Goal: Entertainment & Leisure: Consume media (video, audio)

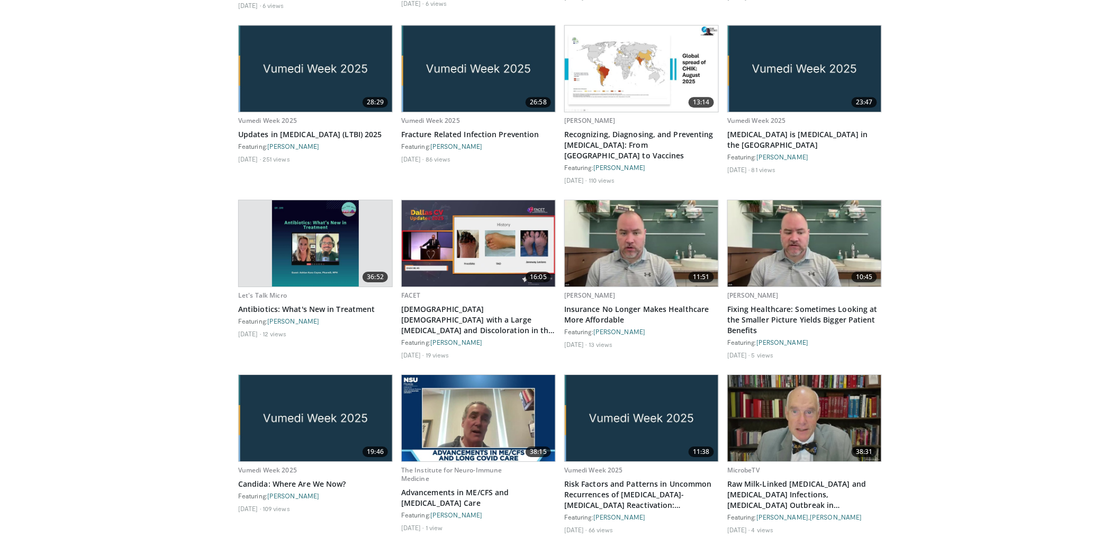
scroll to position [1336, 0]
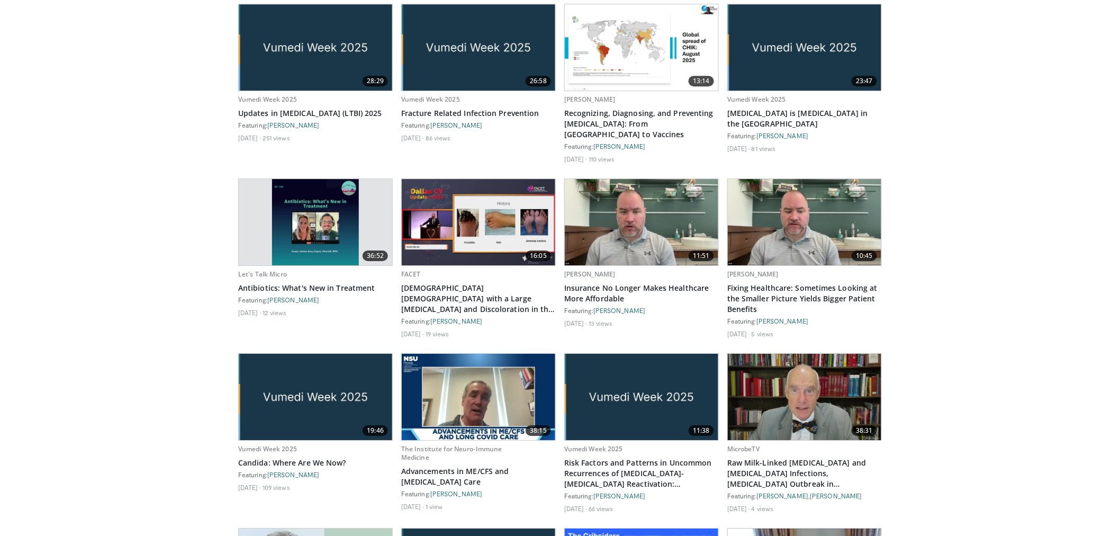
click at [291, 54] on img at bounding box center [315, 47] width 153 height 86
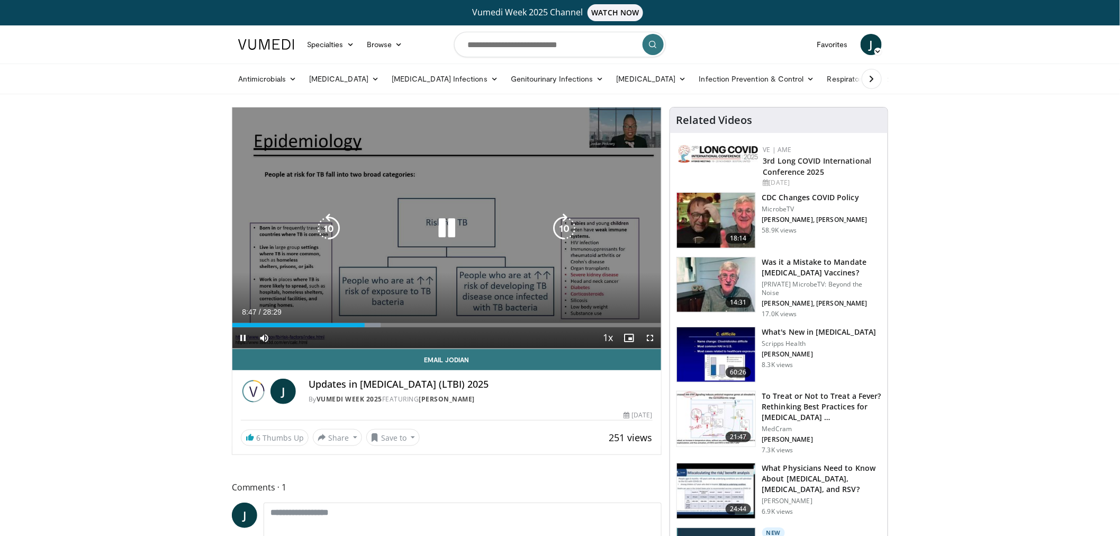
click at [448, 228] on icon "Video Player" at bounding box center [447, 228] width 30 height 30
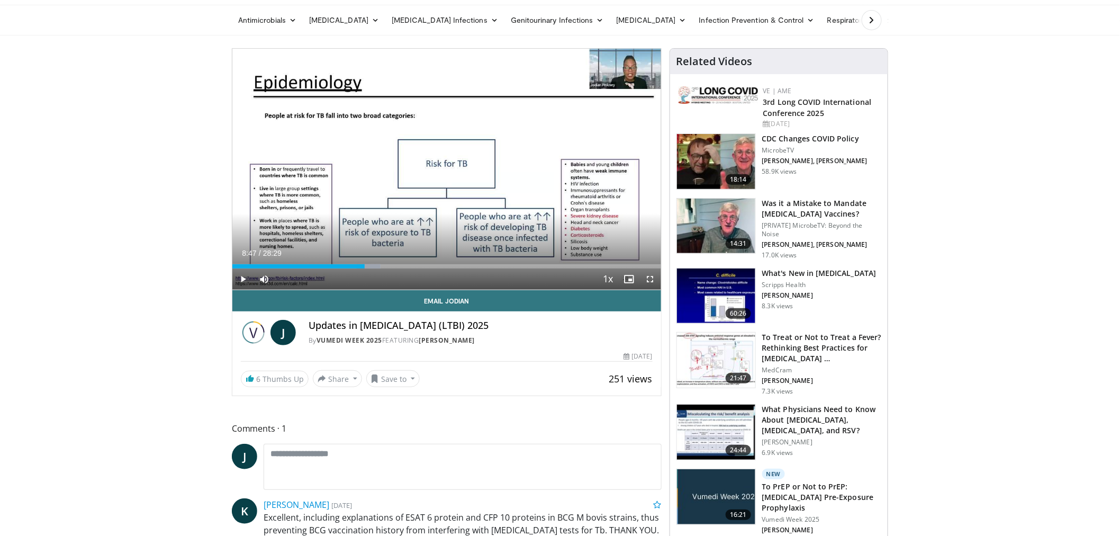
scroll to position [235, 0]
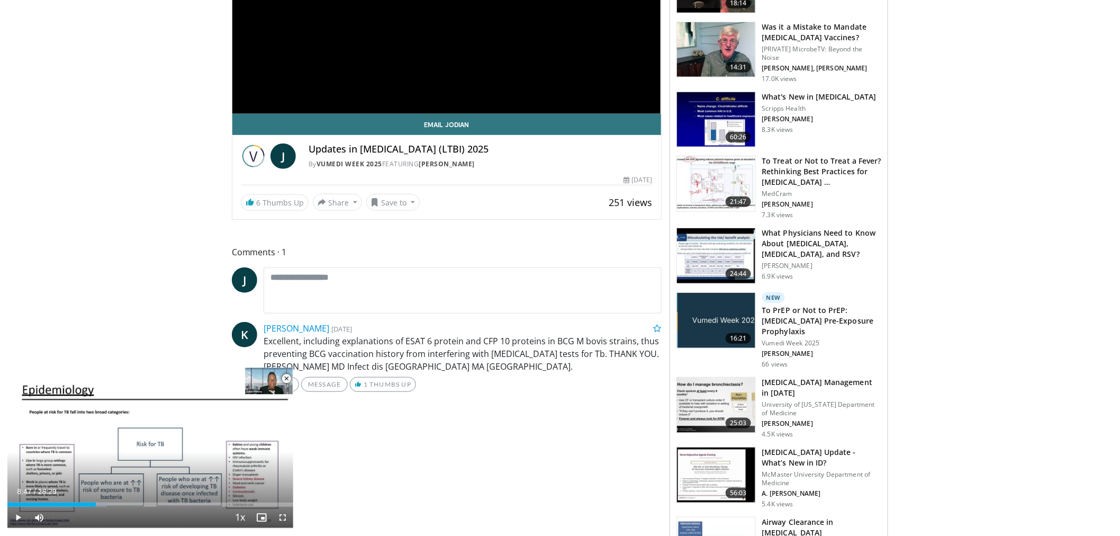
click at [285, 378] on span "Video Player" at bounding box center [286, 378] width 21 height 21
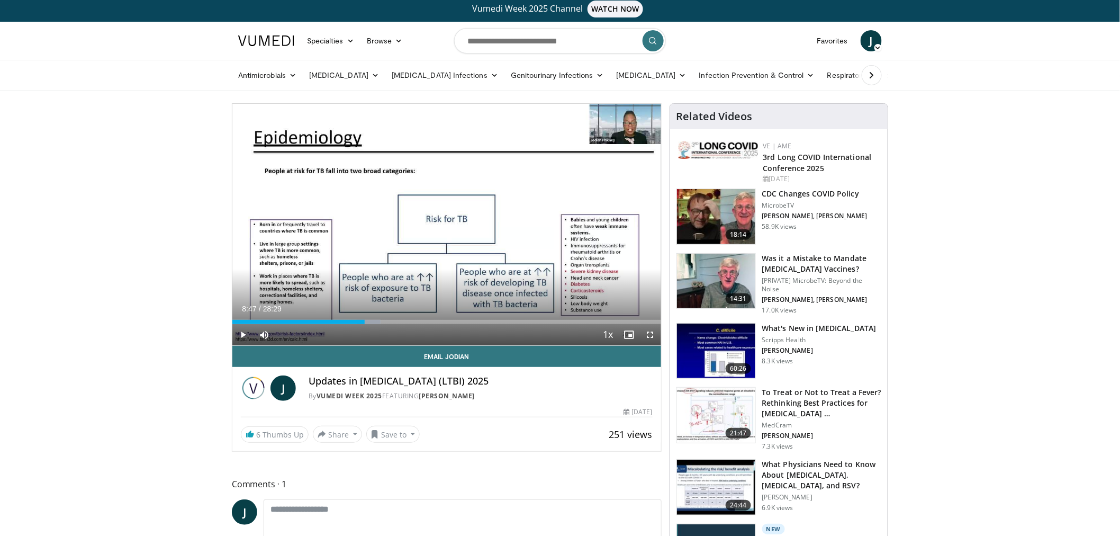
scroll to position [0, 0]
